Goal: Check status: Check status

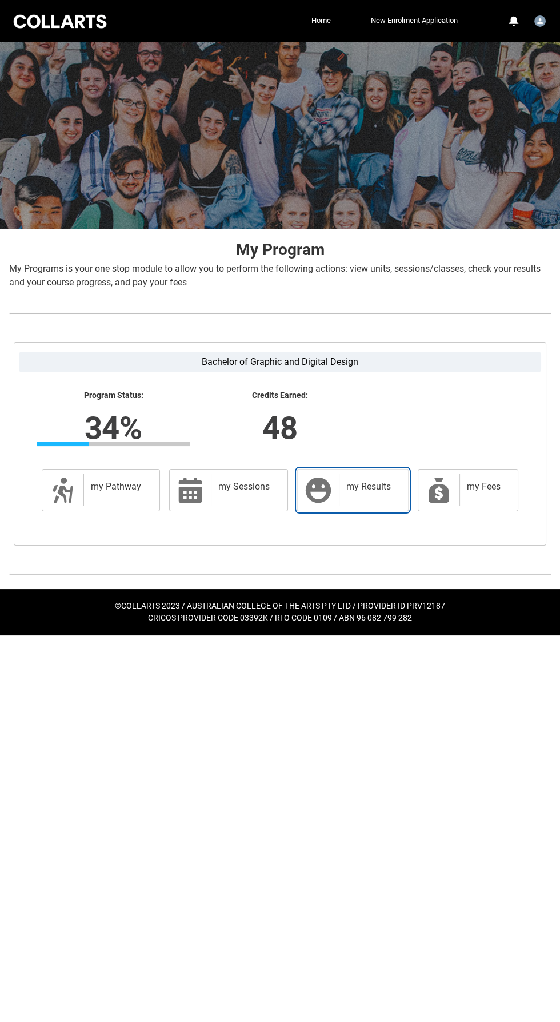
click at [384, 498] on div "my Results" at bounding box center [371, 490] width 65 height 32
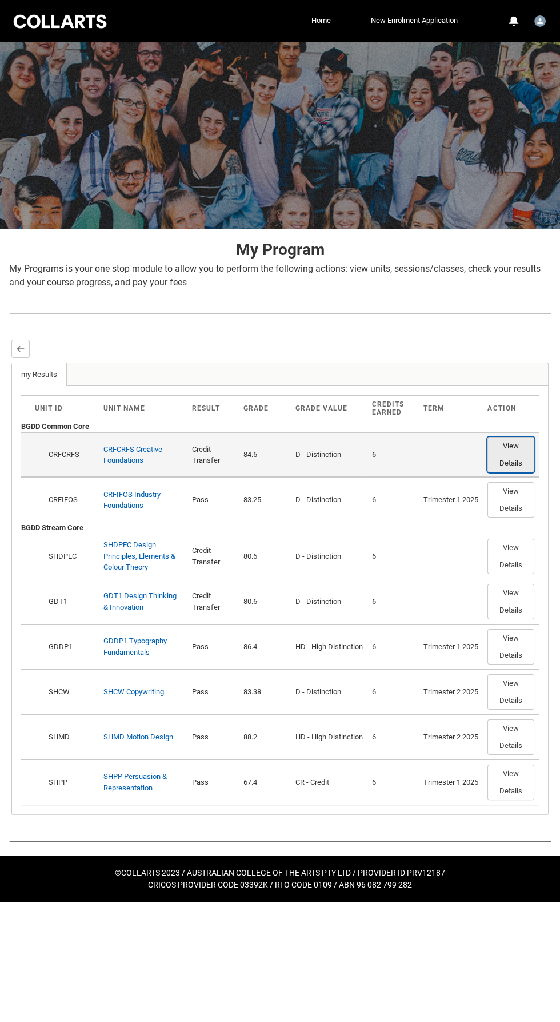
click at [511, 441] on button "View Details" at bounding box center [511, 454] width 47 height 35
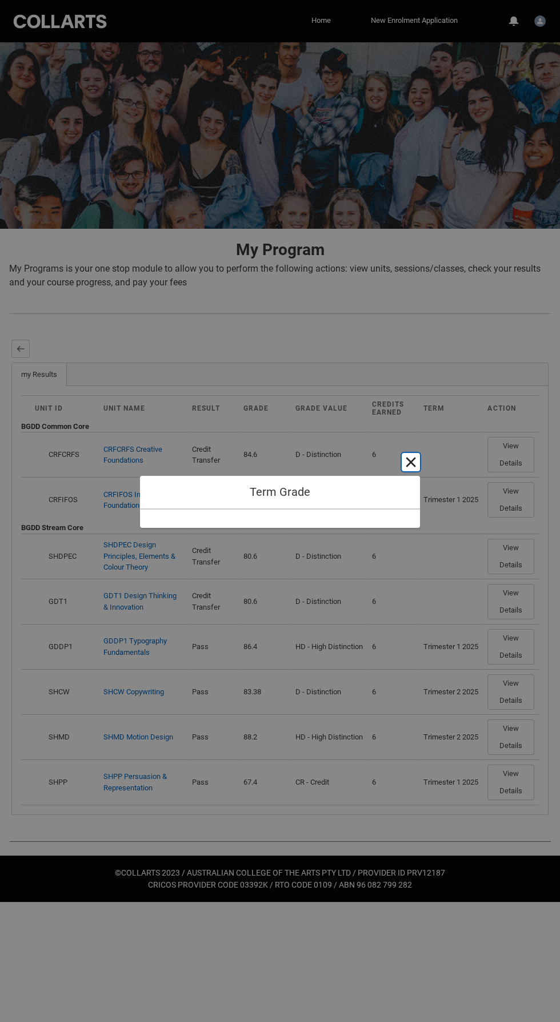
click at [410, 462] on button "Cancel and close" at bounding box center [411, 462] width 18 height 18
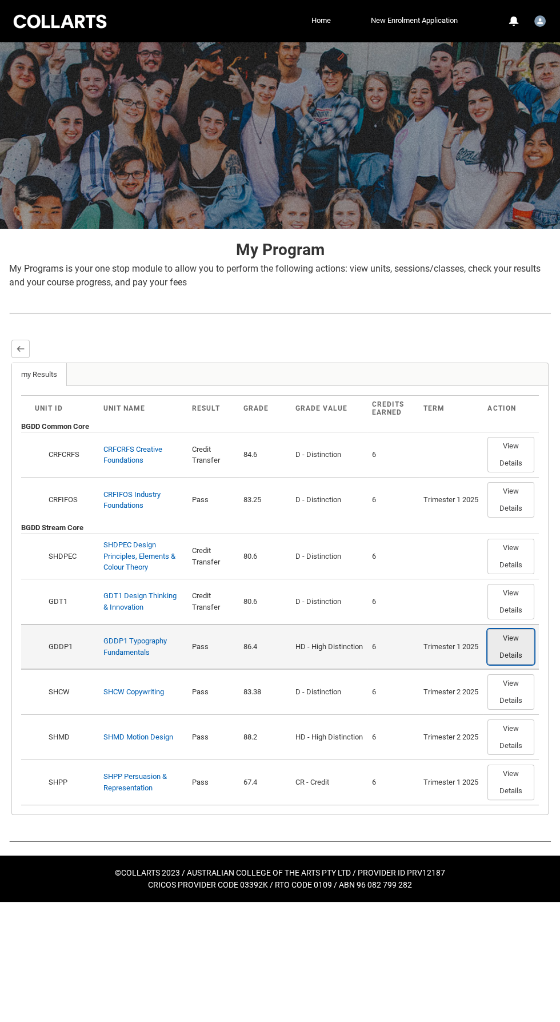
click at [518, 652] on button "View Details" at bounding box center [511, 646] width 47 height 35
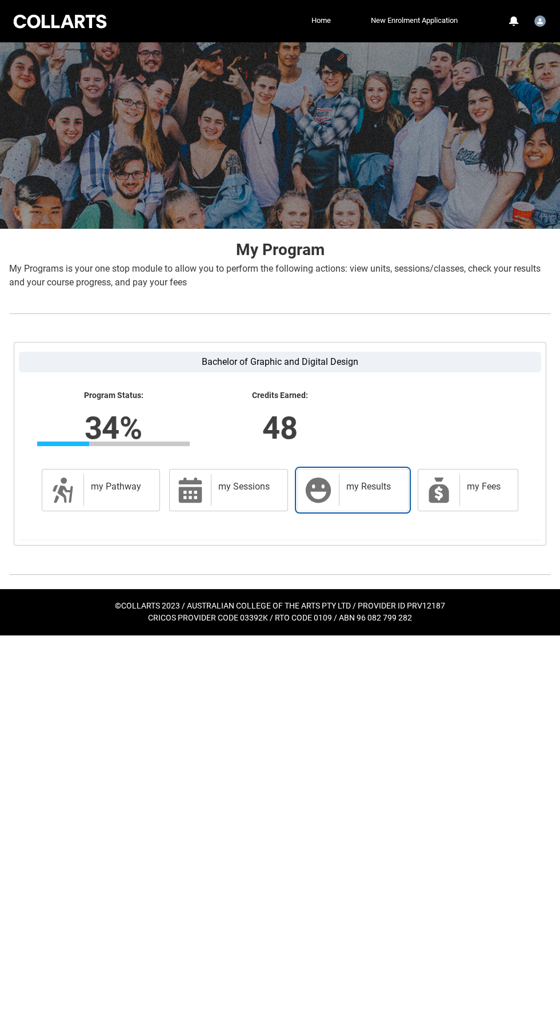
click at [356, 491] on h2 "my Results" at bounding box center [371, 486] width 50 height 11
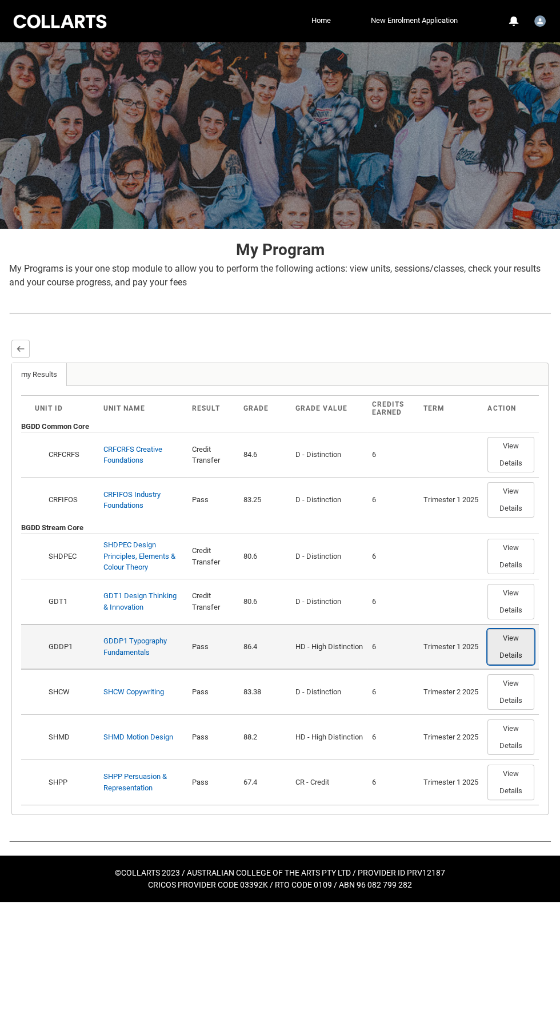
click at [521, 649] on button "View Details" at bounding box center [511, 646] width 47 height 35
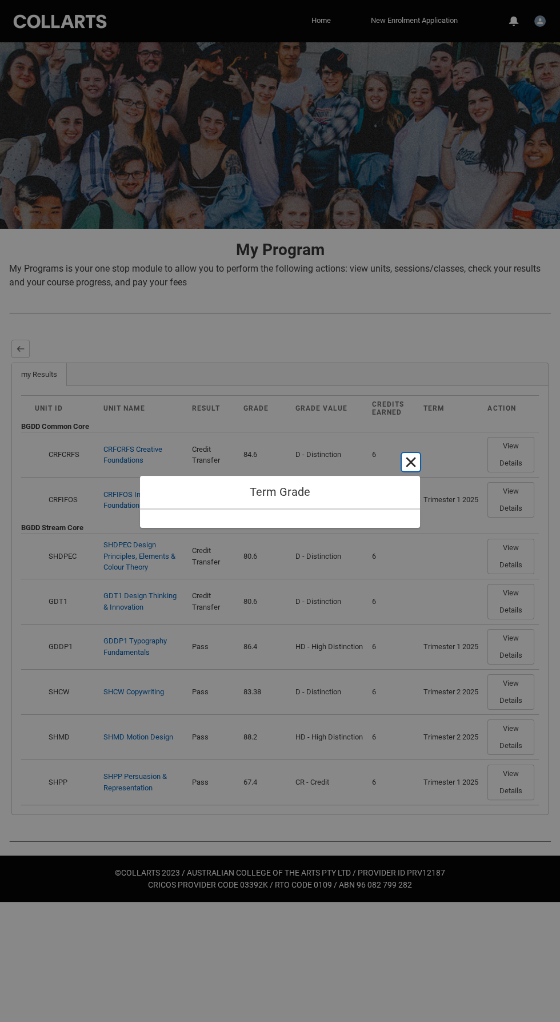
click at [410, 462] on button "Cancel and close" at bounding box center [411, 462] width 18 height 18
